Goal: Find specific page/section: Find specific page/section

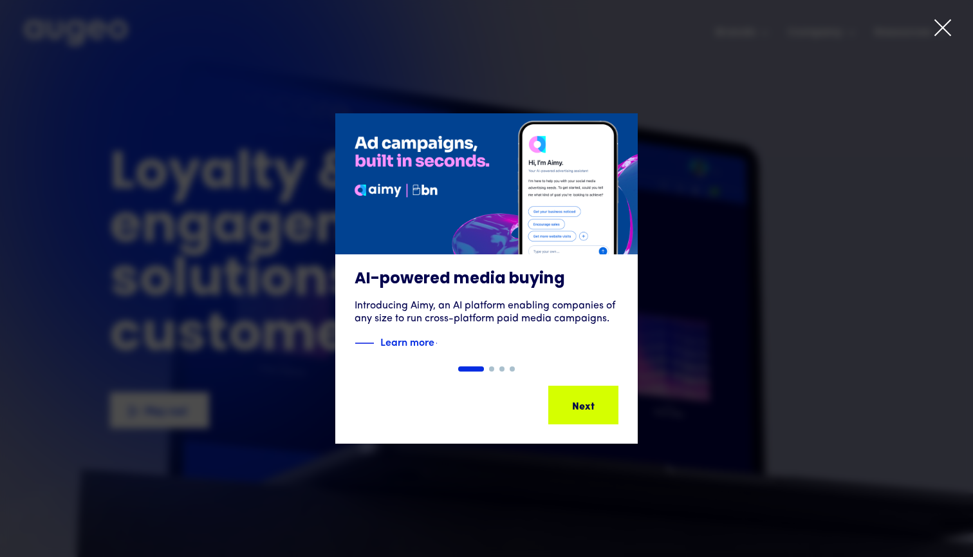
drag, startPoint x: 951, startPoint y: 31, endPoint x: 884, endPoint y: 65, distance: 75.1
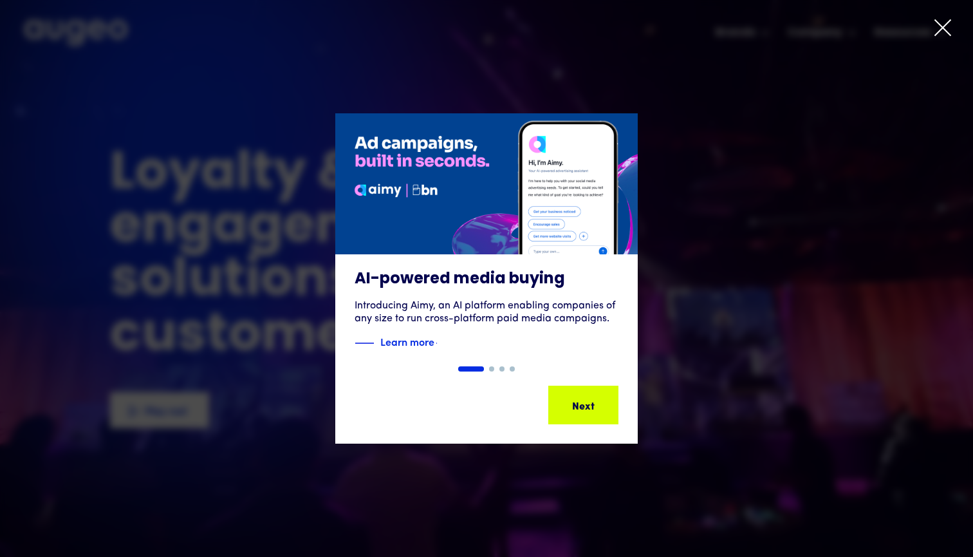
click at [950, 30] on icon at bounding box center [942, 27] width 19 height 19
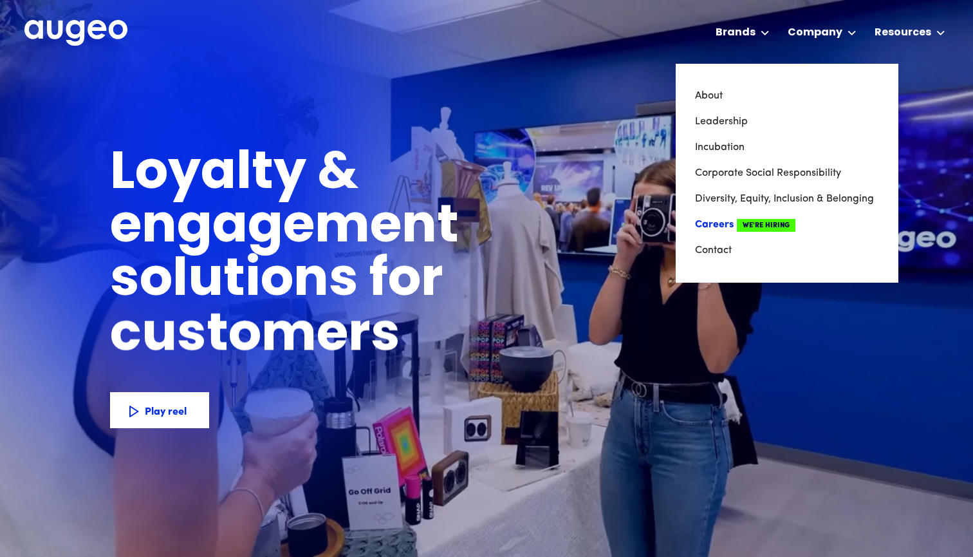
click at [719, 223] on link "Careers We're Hiring" at bounding box center [787, 225] width 184 height 26
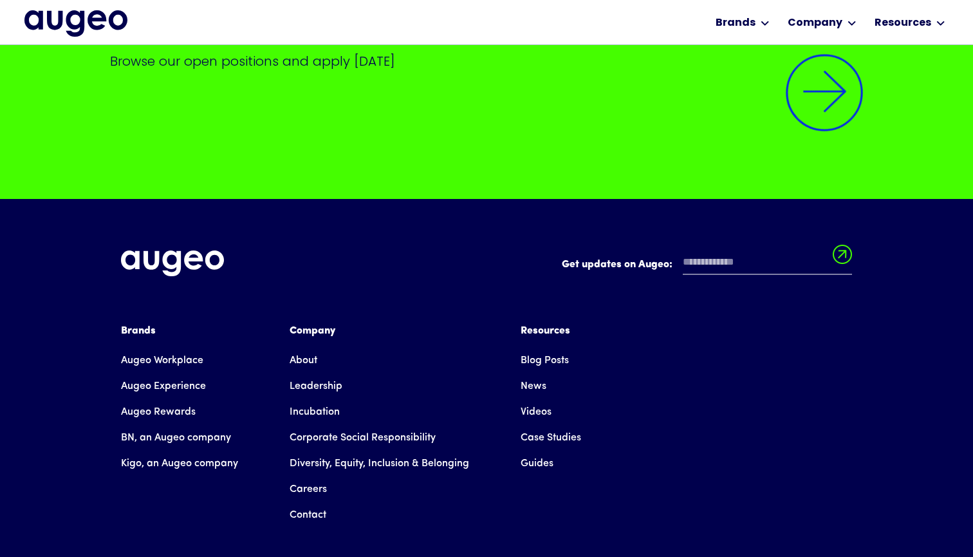
scroll to position [3204, 0]
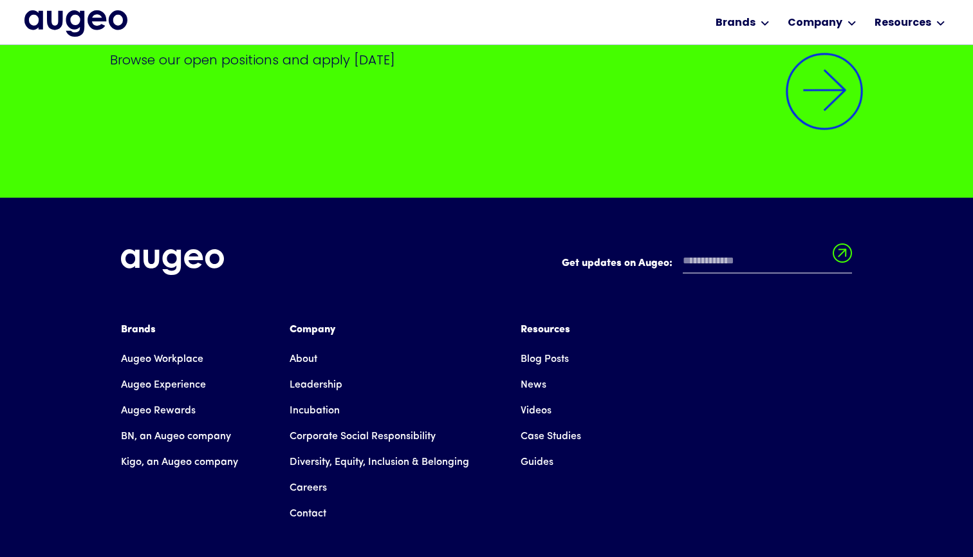
click at [819, 116] on img at bounding box center [824, 91] width 109 height 109
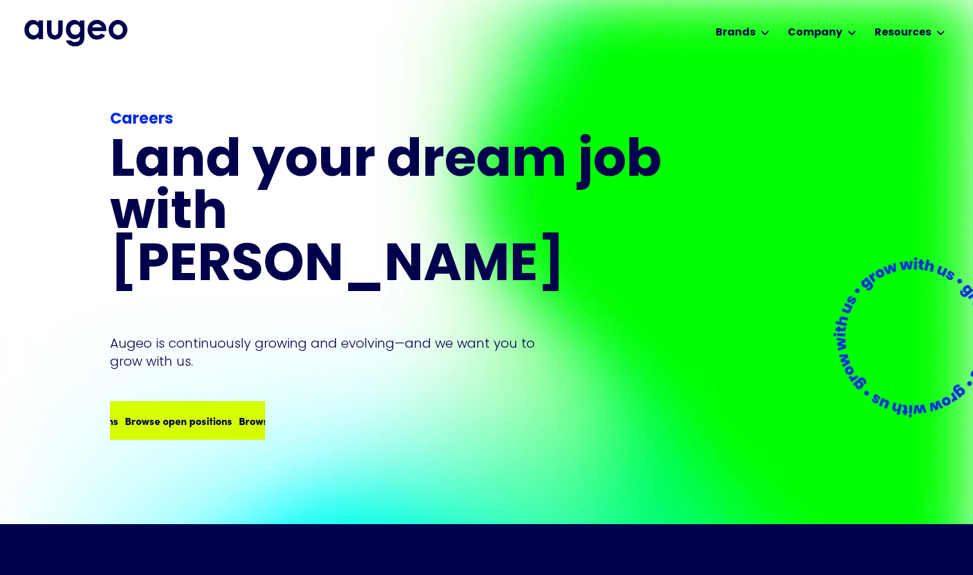
click at [237, 413] on div "Browse open positions" at bounding box center [291, 420] width 108 height 15
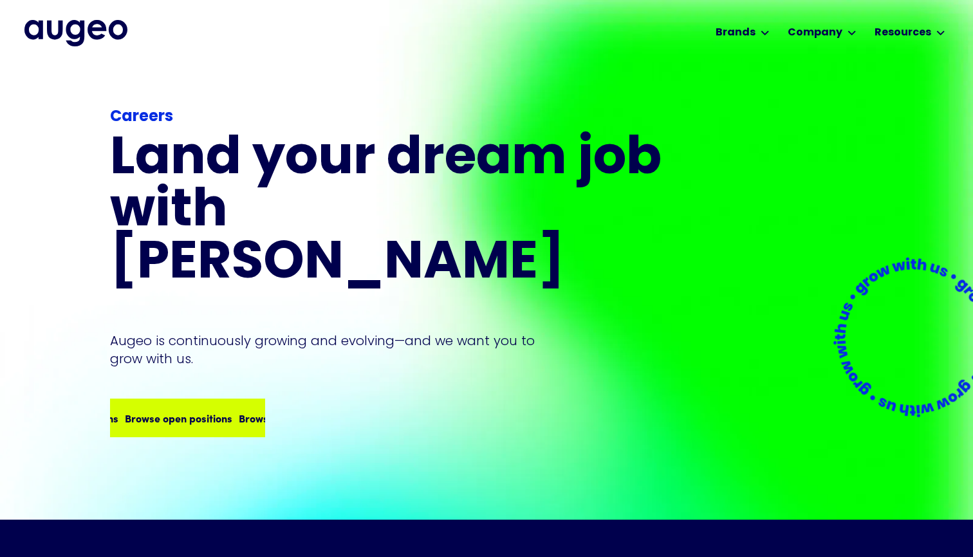
click at [237, 410] on div "Browse open positions" at bounding box center [291, 417] width 108 height 15
